Goal: Task Accomplishment & Management: Use online tool/utility

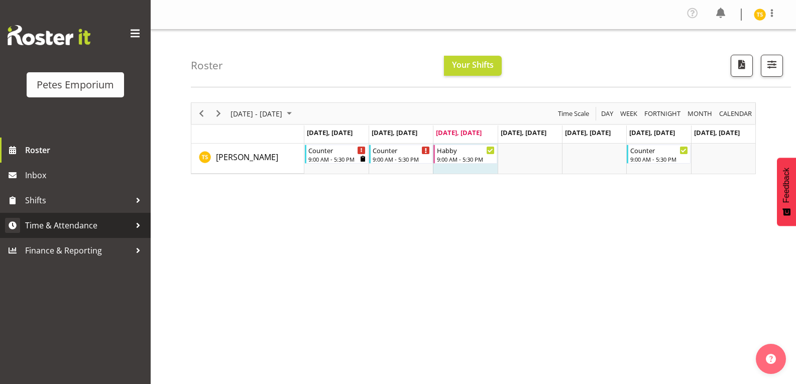
click at [82, 234] on link "Time & Attendance" at bounding box center [75, 225] width 151 height 25
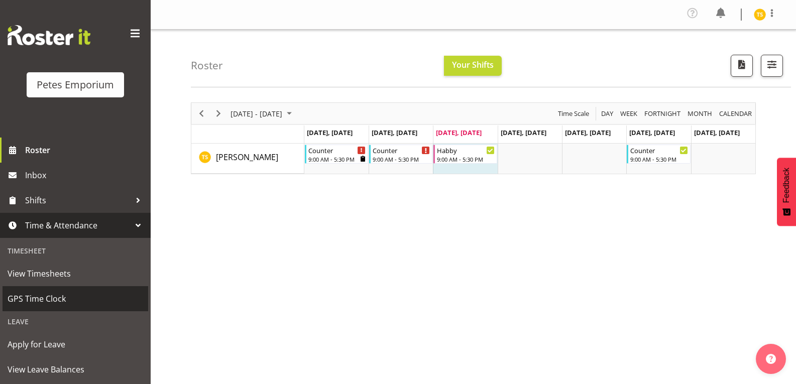
click at [64, 303] on span "GPS Time Clock" at bounding box center [76, 298] width 136 height 15
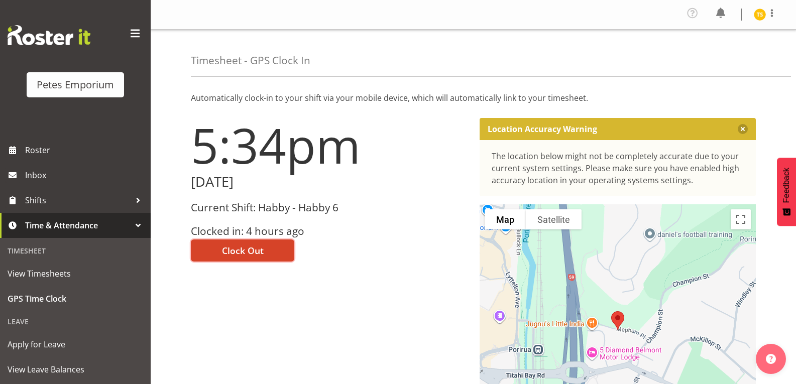
click at [270, 257] on button "Clock Out" at bounding box center [242, 251] width 103 height 22
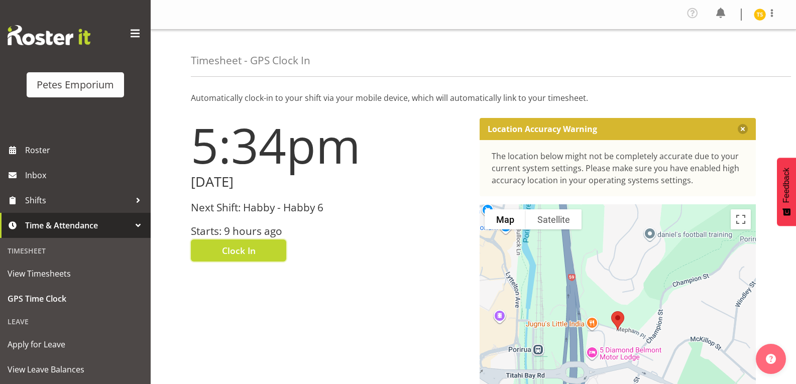
click at [757, 17] on img at bounding box center [760, 15] width 12 height 12
click at [718, 60] on link "Log Out" at bounding box center [729, 55] width 96 height 18
